Goal: Task Accomplishment & Management: Complete application form

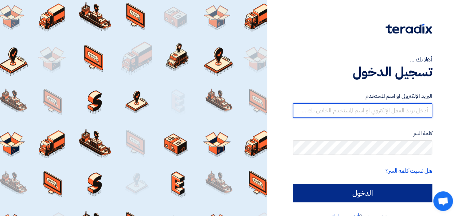
type input "[PERSON_NAME][EMAIL_ADDRESS][DOMAIN_NAME]"
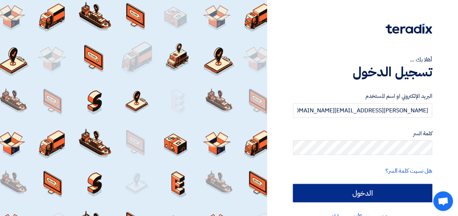
click at [363, 189] on input "الدخول" at bounding box center [362, 193] width 139 height 18
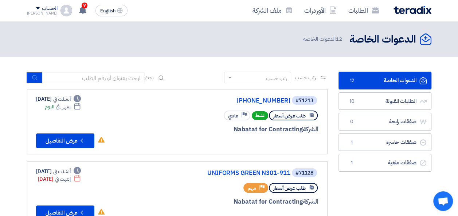
click at [67, 141] on button "Check details عرض التفاصيل" at bounding box center [65, 141] width 58 height 15
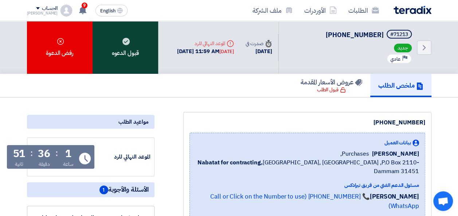
click at [127, 46] on div "قبول الدعوه" at bounding box center [125, 47] width 66 height 53
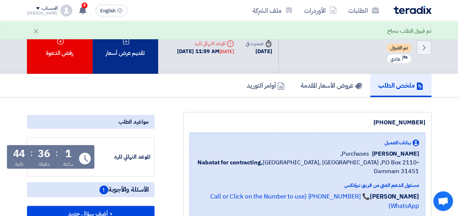
click at [120, 58] on div "تقديم عرض أسعار" at bounding box center [125, 47] width 66 height 53
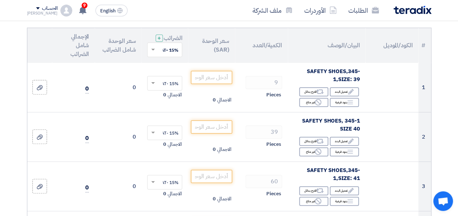
scroll to position [87, 0]
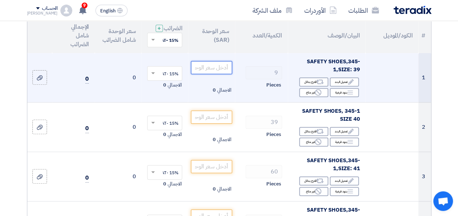
click at [207, 72] on input "number" at bounding box center [211, 67] width 41 height 13
type input "3"
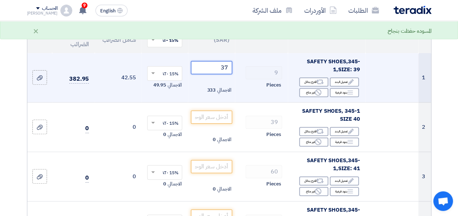
type input "3"
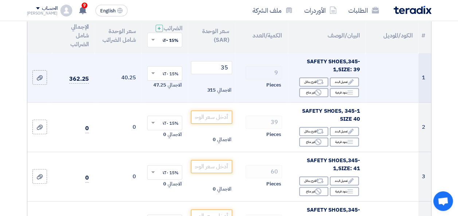
click at [242, 90] on div "Pieces" at bounding box center [261, 85] width 41 height 9
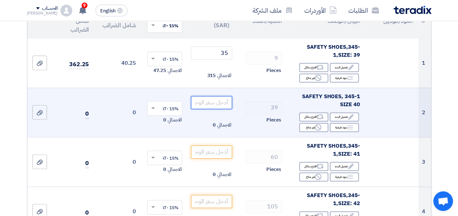
click at [209, 108] on input "number" at bounding box center [211, 102] width 41 height 13
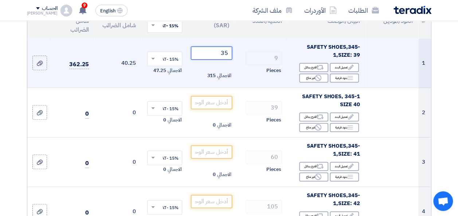
click at [224, 59] on input "35" at bounding box center [211, 53] width 41 height 13
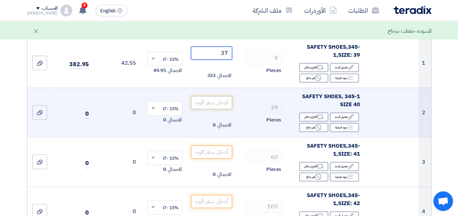
type input "37"
click at [209, 107] on input "number" at bounding box center [211, 102] width 41 height 13
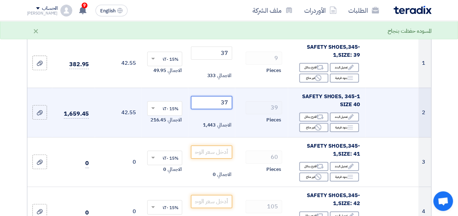
type input "37"
click at [240, 104] on td "39 Pieces" at bounding box center [261, 113] width 53 height 50
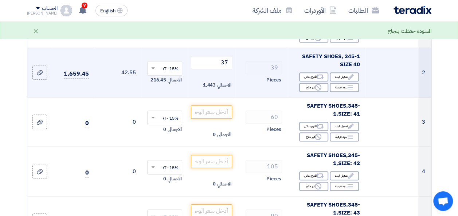
scroll to position [146, 0]
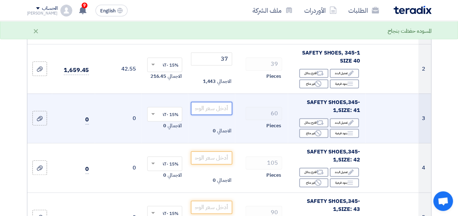
click at [219, 109] on input "number" at bounding box center [211, 108] width 41 height 13
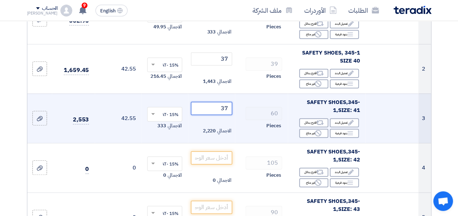
type input "37"
click at [242, 119] on div "60" at bounding box center [261, 113] width 41 height 13
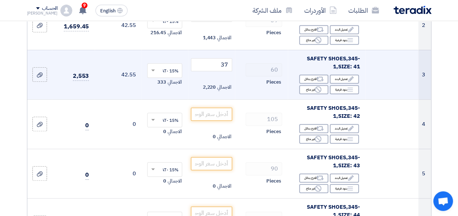
scroll to position [204, 0]
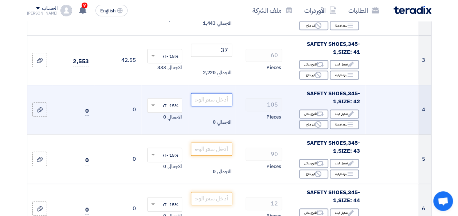
click at [220, 105] on input "number" at bounding box center [211, 99] width 41 height 13
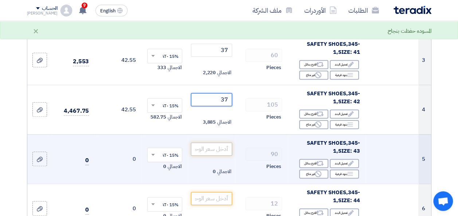
type input "37"
click at [208, 153] on input "number" at bounding box center [211, 149] width 41 height 13
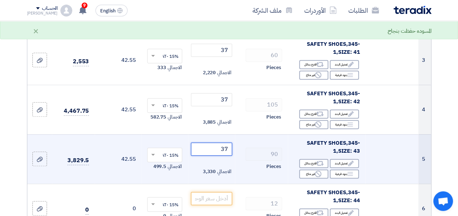
type input "37"
click at [244, 177] on td "90 Pieces" at bounding box center [261, 159] width 53 height 50
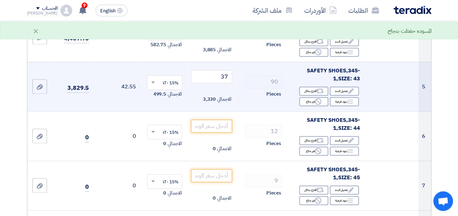
scroll to position [277, 0]
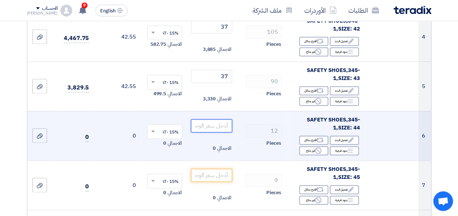
click at [200, 130] on input "number" at bounding box center [211, 125] width 41 height 13
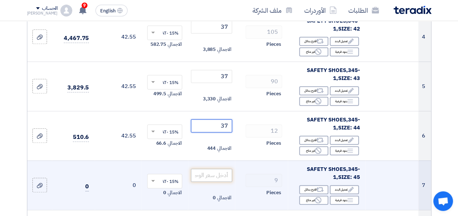
type input "37"
click at [203, 178] on input "number" at bounding box center [211, 175] width 41 height 13
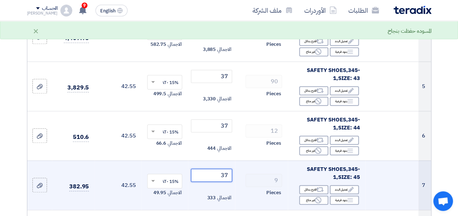
type input "37"
click at [237, 172] on td "9 Pieces" at bounding box center [261, 186] width 53 height 50
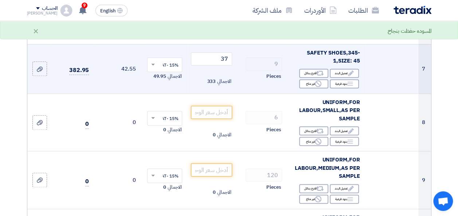
scroll to position [408, 0]
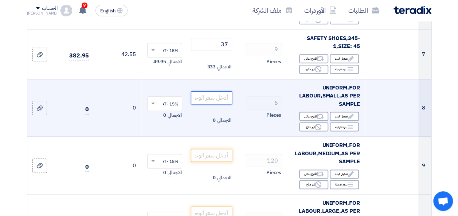
click at [216, 102] on input "number" at bounding box center [211, 97] width 41 height 13
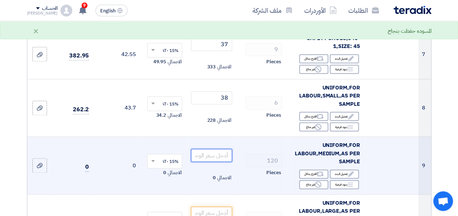
click at [214, 158] on input "number" at bounding box center [211, 155] width 41 height 13
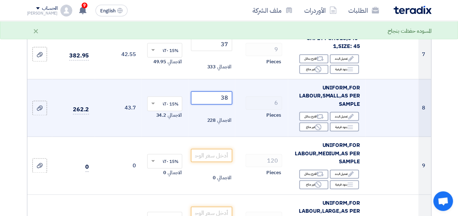
click at [222, 102] on input "38" at bounding box center [211, 97] width 41 height 13
drag, startPoint x: 218, startPoint y: 103, endPoint x: 229, endPoint y: 103, distance: 10.9
click at [229, 103] on input "38" at bounding box center [211, 97] width 41 height 13
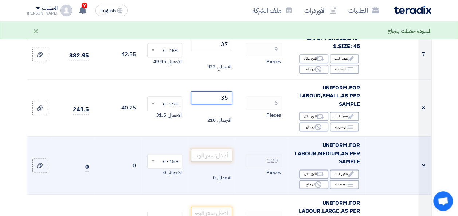
type input "35"
click at [216, 157] on input "number" at bounding box center [211, 155] width 41 height 13
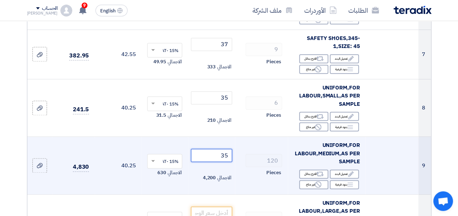
type input "35"
click at [239, 159] on td "120 Pieces" at bounding box center [261, 166] width 53 height 58
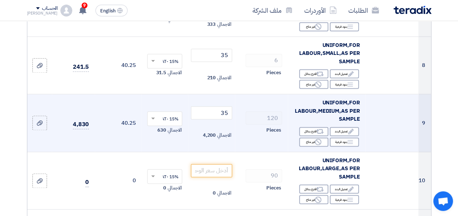
scroll to position [466, 0]
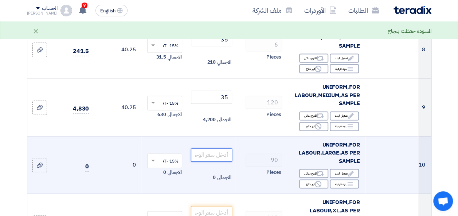
click at [216, 162] on input "number" at bounding box center [211, 155] width 41 height 13
type input "35"
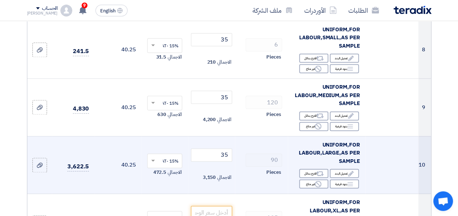
click at [239, 164] on td "90 Pieces" at bounding box center [261, 165] width 53 height 58
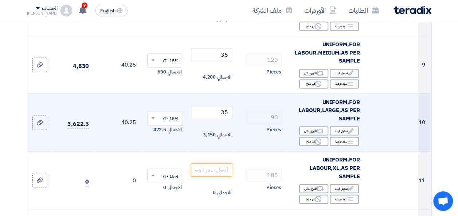
scroll to position [510, 0]
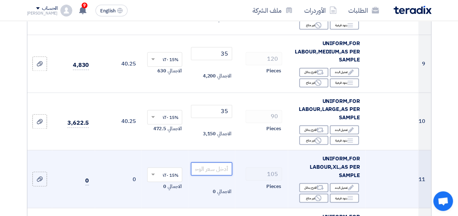
click at [210, 175] on input "number" at bounding box center [211, 168] width 41 height 13
type input "35"
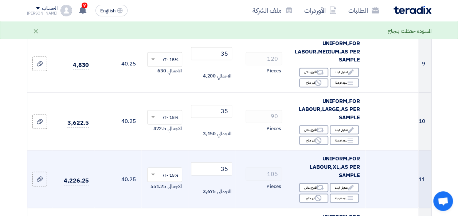
click at [236, 162] on td "105 Pieces" at bounding box center [261, 179] width 53 height 58
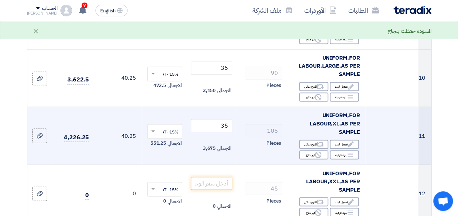
scroll to position [553, 0]
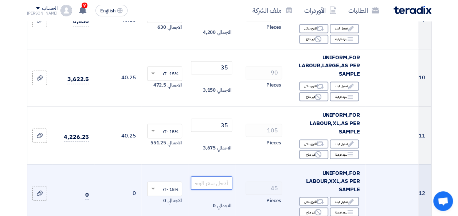
click at [216, 190] on input "number" at bounding box center [211, 183] width 41 height 13
type input "35"
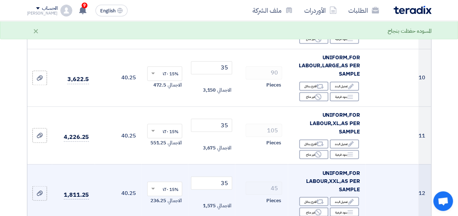
click at [237, 177] on td "45 Pieces" at bounding box center [261, 193] width 53 height 58
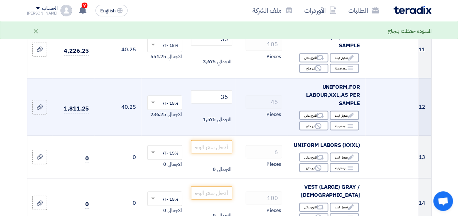
scroll to position [641, 0]
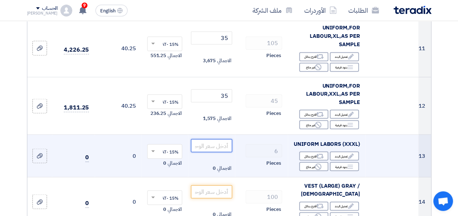
click at [211, 150] on input "number" at bounding box center [211, 145] width 41 height 13
type input "35"
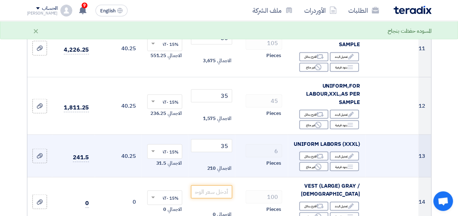
click at [236, 161] on td "6 Pieces" at bounding box center [261, 156] width 53 height 43
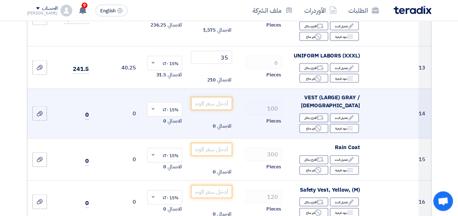
scroll to position [728, 0]
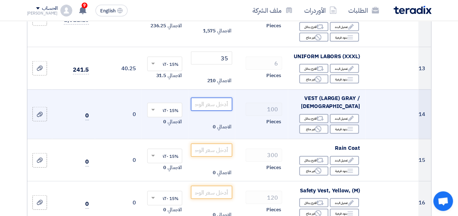
click at [218, 109] on input "number" at bounding box center [211, 104] width 41 height 13
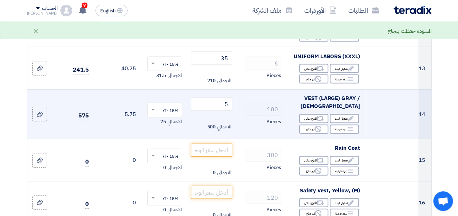
click at [239, 103] on td "100 Pieces" at bounding box center [261, 115] width 53 height 50
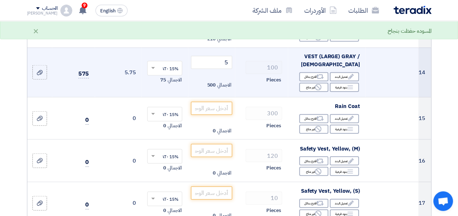
scroll to position [772, 0]
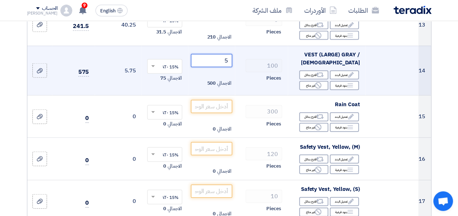
click at [227, 65] on input "5" at bounding box center [211, 60] width 41 height 13
type input "6"
click at [241, 72] on div "100" at bounding box center [261, 65] width 41 height 13
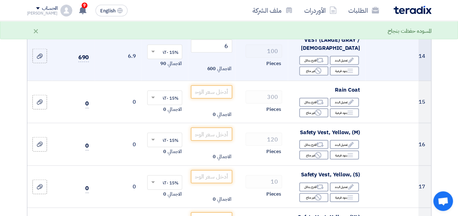
scroll to position [801, 0]
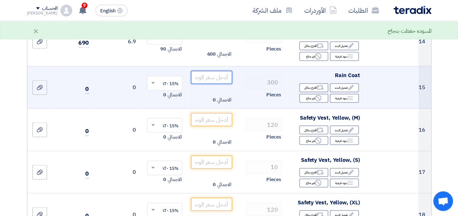
click at [212, 80] on input "number" at bounding box center [211, 77] width 41 height 13
type input "16"
click at [241, 99] on div "Pieces" at bounding box center [261, 95] width 41 height 9
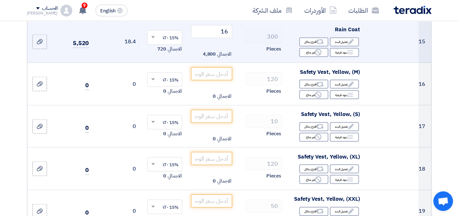
scroll to position [859, 0]
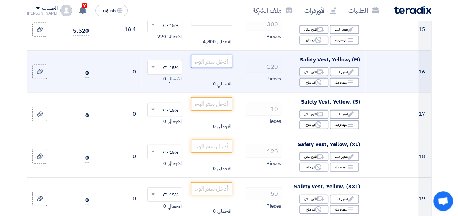
click at [207, 65] on input "number" at bounding box center [211, 61] width 41 height 13
type input "5"
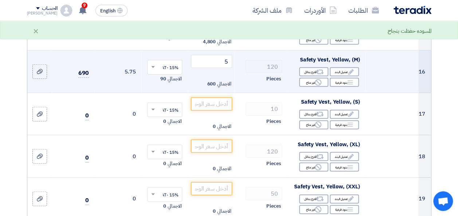
click at [242, 79] on div "Pieces" at bounding box center [261, 79] width 41 height 9
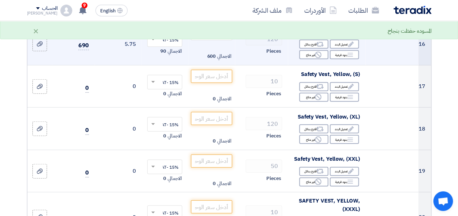
scroll to position [888, 0]
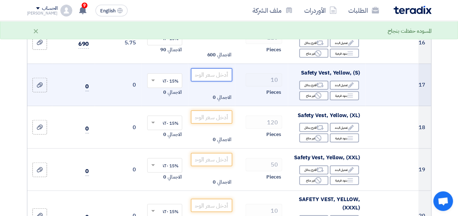
click at [215, 79] on input "number" at bounding box center [211, 74] width 41 height 13
type input "5"
click at [244, 102] on td "10 Pieces" at bounding box center [261, 85] width 53 height 43
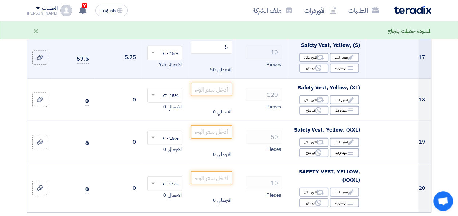
scroll to position [918, 0]
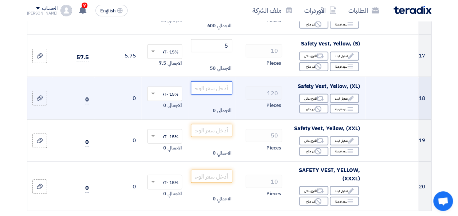
click at [210, 93] on input "number" at bounding box center [211, 88] width 41 height 13
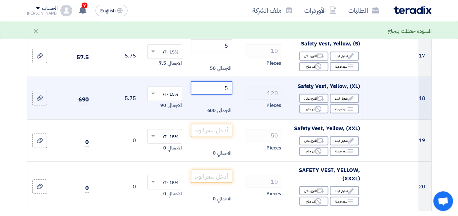
type input "5"
click at [245, 110] on div "Pieces" at bounding box center [261, 105] width 41 height 9
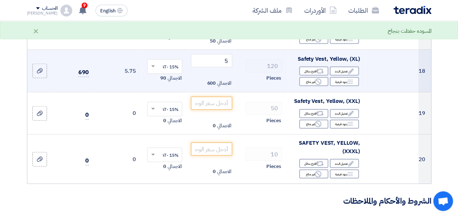
scroll to position [947, 0]
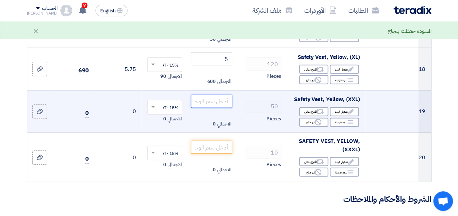
click at [202, 103] on input "number" at bounding box center [211, 101] width 41 height 13
type input "5"
click at [243, 123] on div "Pieces" at bounding box center [261, 119] width 41 height 9
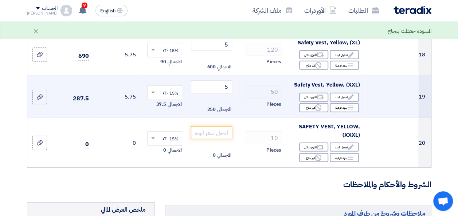
scroll to position [976, 0]
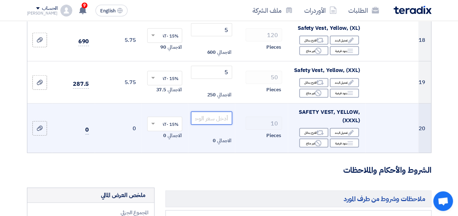
click at [209, 121] on input "number" at bounding box center [211, 118] width 41 height 13
type input "5"
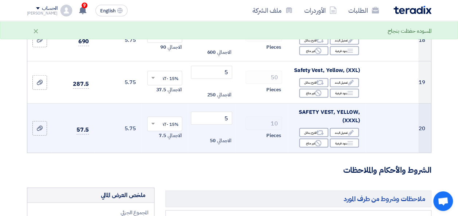
click at [240, 143] on td "10 Pieces" at bounding box center [261, 129] width 53 height 50
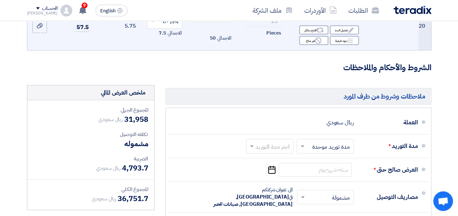
scroll to position [1078, 0]
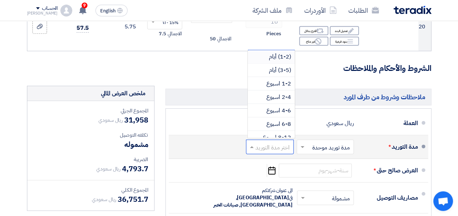
click at [266, 150] on input "text" at bounding box center [268, 147] width 44 height 11
click at [273, 71] on span "(3-5) أيام" at bounding box center [280, 70] width 22 height 9
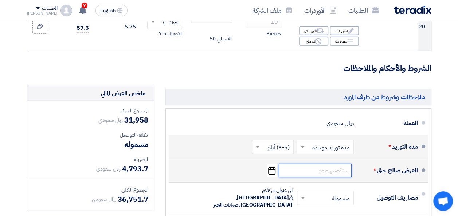
click at [323, 174] on input at bounding box center [315, 171] width 73 height 14
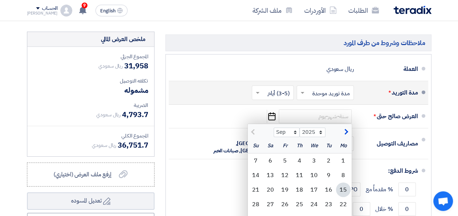
scroll to position [1134, 0]
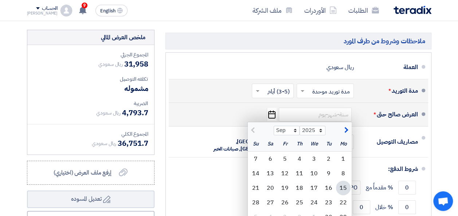
click at [340, 189] on div "15" at bounding box center [343, 188] width 15 height 15
type input "[DATE]"
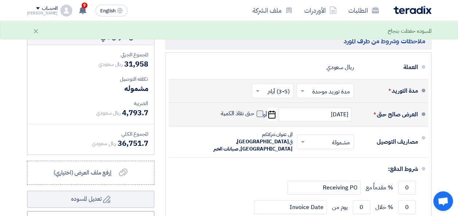
click at [257, 116] on span at bounding box center [259, 114] width 7 height 7
click at [254, 116] on input "حتى نفاذ الكمية" at bounding box center [236, 117] width 35 height 14
checkbox input "true"
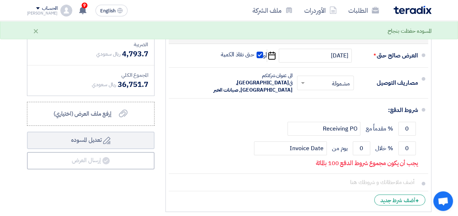
scroll to position [1207, 0]
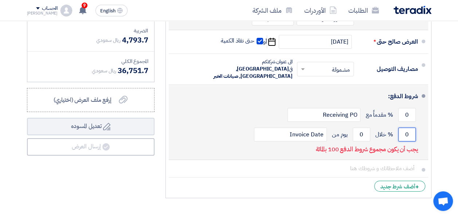
click at [405, 129] on input "0" at bounding box center [406, 135] width 17 height 14
type input "0"
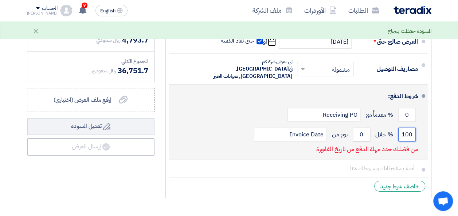
type input "100"
drag, startPoint x: 362, startPoint y: 129, endPoint x: 357, endPoint y: 130, distance: 5.1
click at [357, 130] on input "0" at bounding box center [360, 135] width 17 height 14
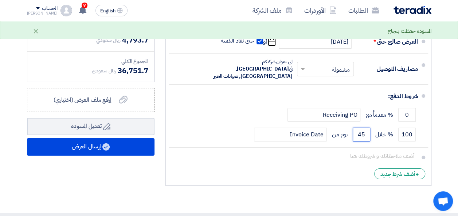
type input "45"
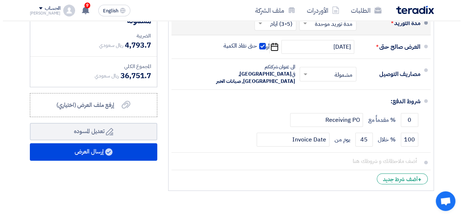
scroll to position [1192, 0]
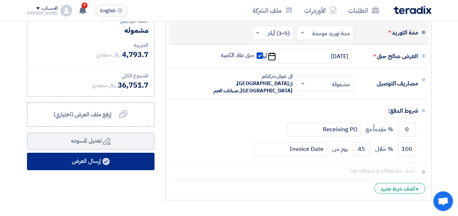
click at [92, 165] on button "إرسال العرض" at bounding box center [90, 161] width 127 height 17
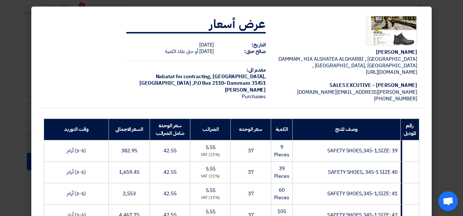
click at [117, 74] on div "[PERSON_NAME] [GEOGRAPHIC_DATA] , [GEOGRAPHIC_DATA] ALSHATEA ALGHARBI , [GEOGRA…" at bounding box center [231, 59] width 383 height 98
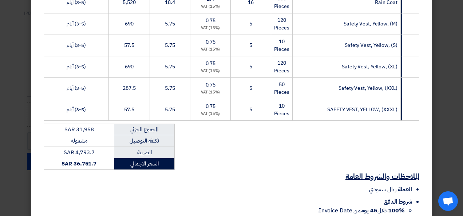
scroll to position [512, 0]
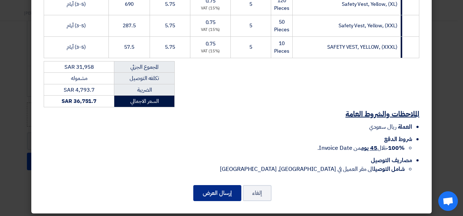
click at [206, 191] on button "إرسال العرض" at bounding box center [217, 193] width 48 height 16
